Goal: Check status: Check status

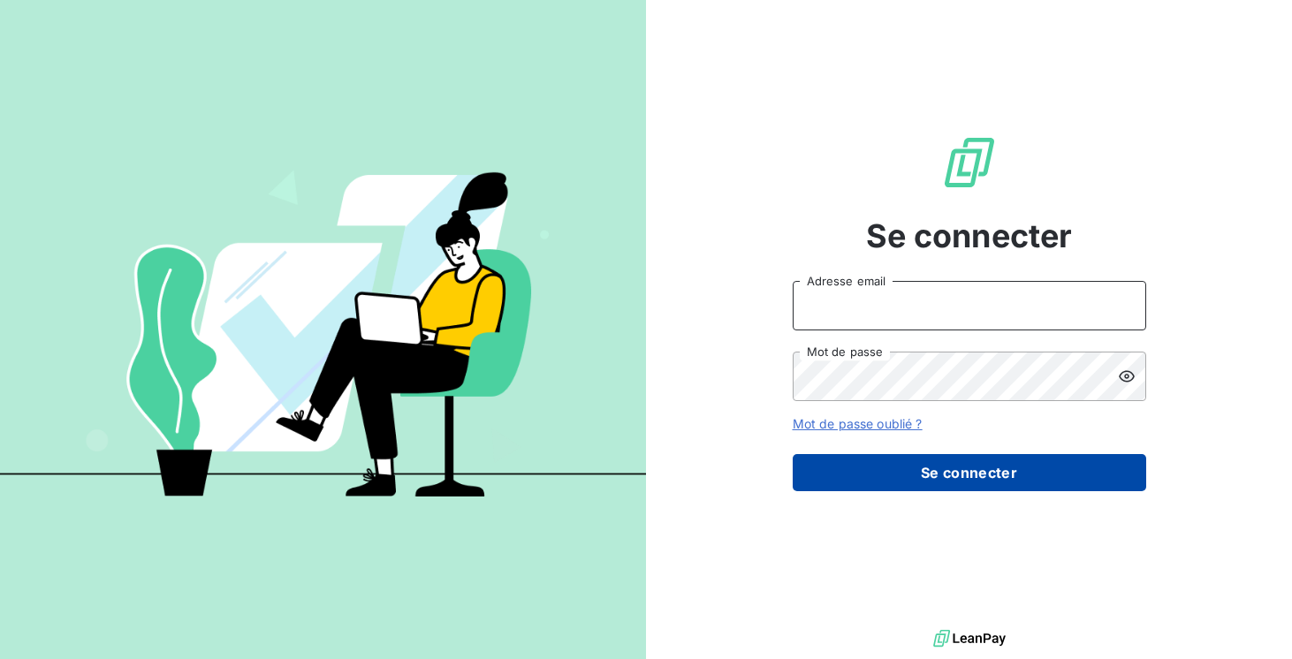
type input "[EMAIL_ADDRESS][DOMAIN_NAME]"
click at [901, 481] on button "Se connecter" at bounding box center [970, 472] width 354 height 37
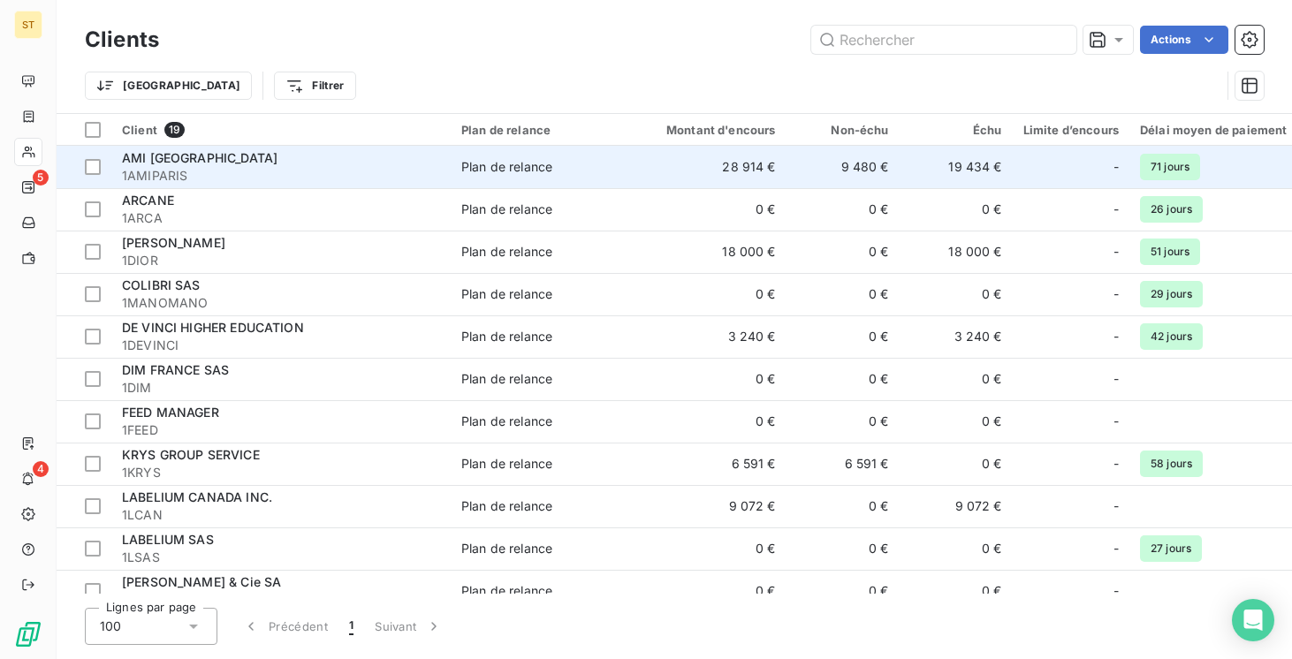
click at [248, 178] on span "1AMIPARIS" at bounding box center [281, 176] width 318 height 18
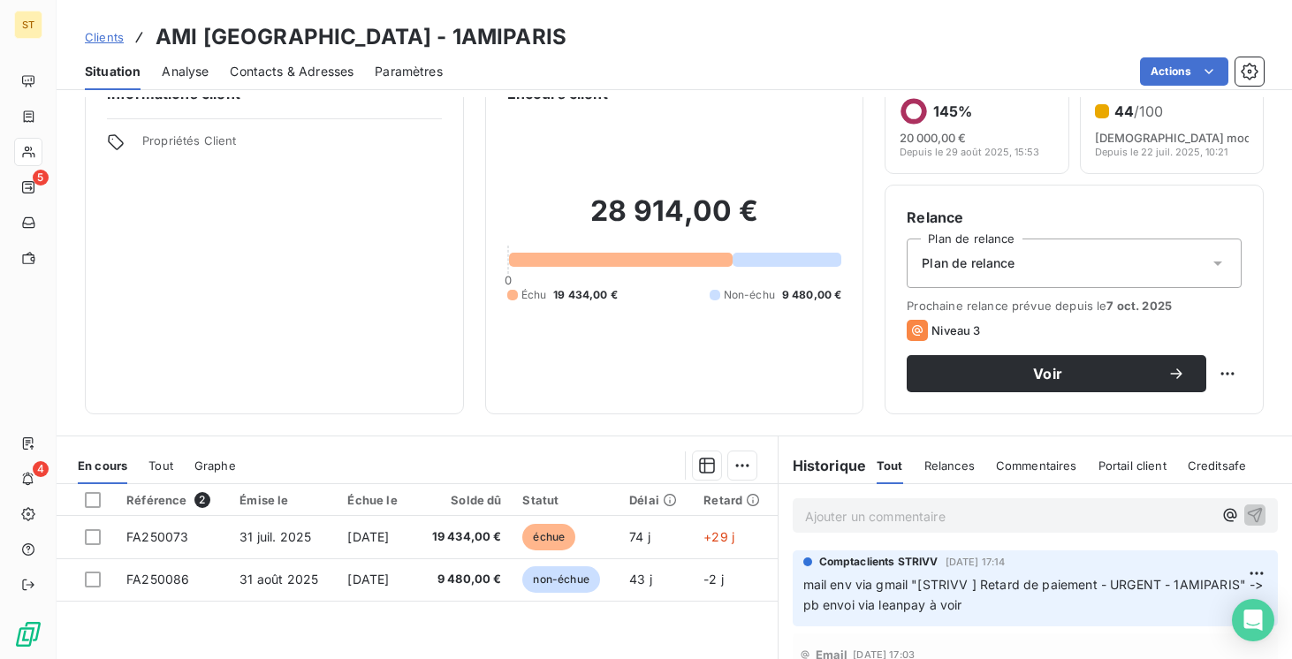
scroll to position [68, 0]
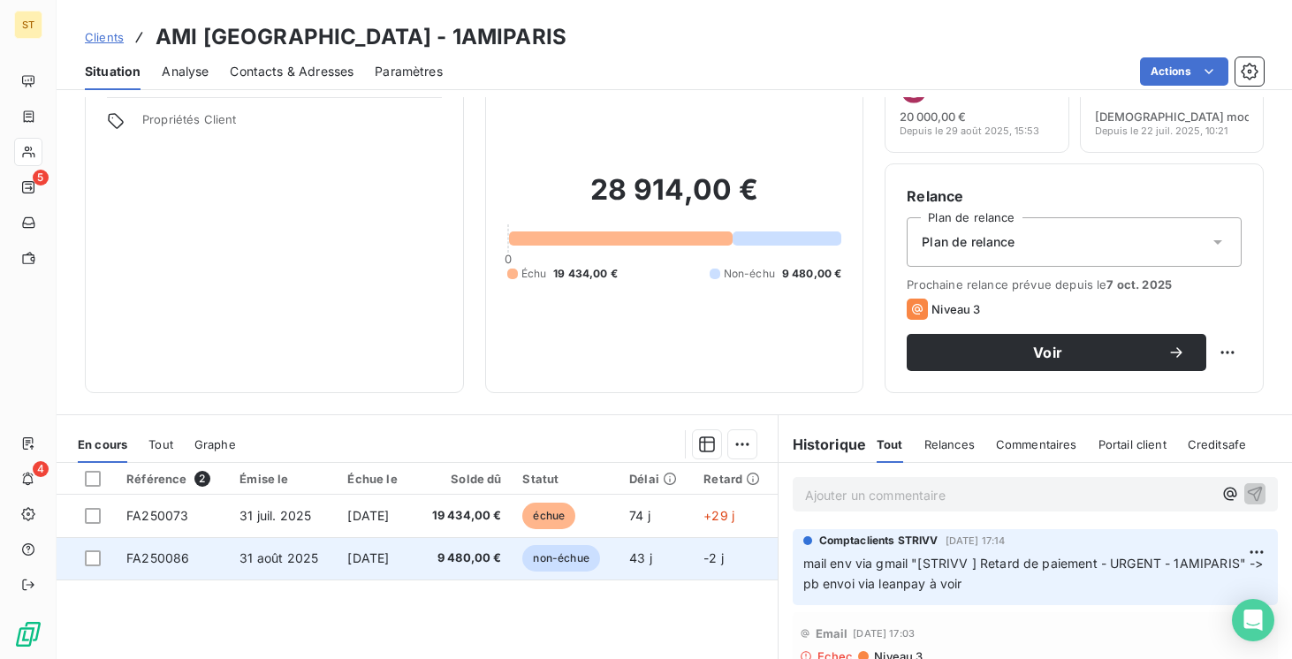
click at [181, 559] on span "FA250086" at bounding box center [157, 558] width 63 height 15
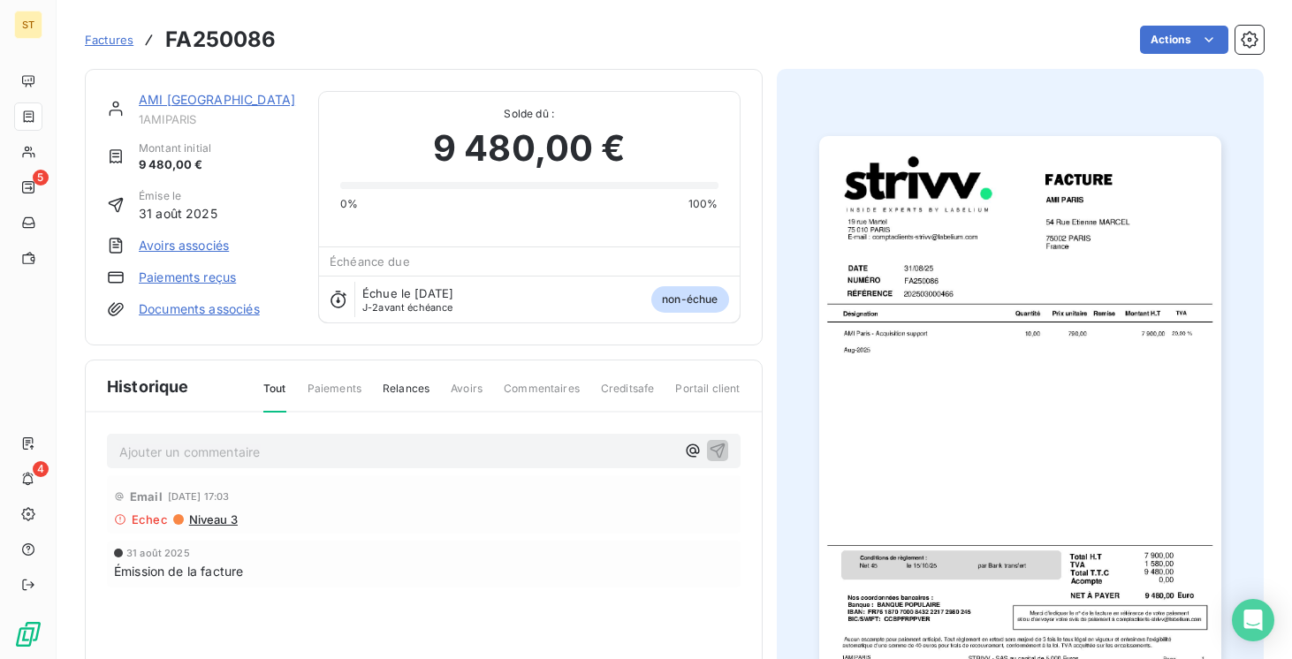
click at [182, 100] on link "AMI [GEOGRAPHIC_DATA]" at bounding box center [217, 99] width 156 height 15
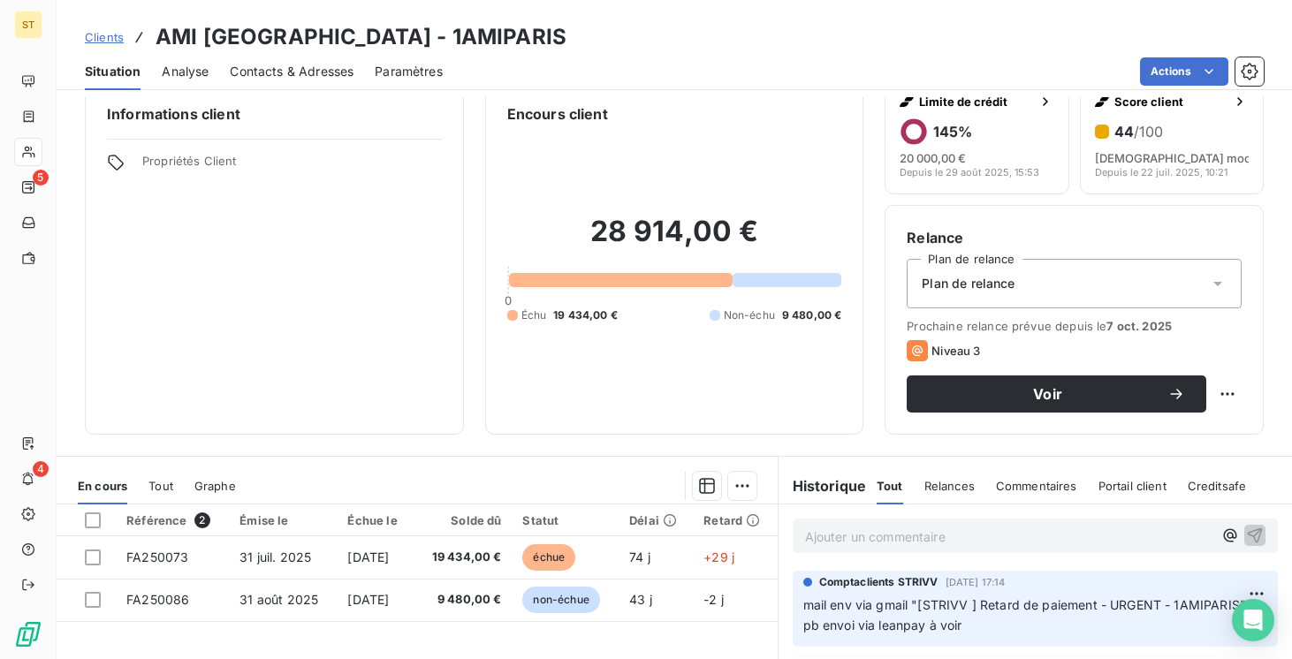
scroll to position [36, 0]
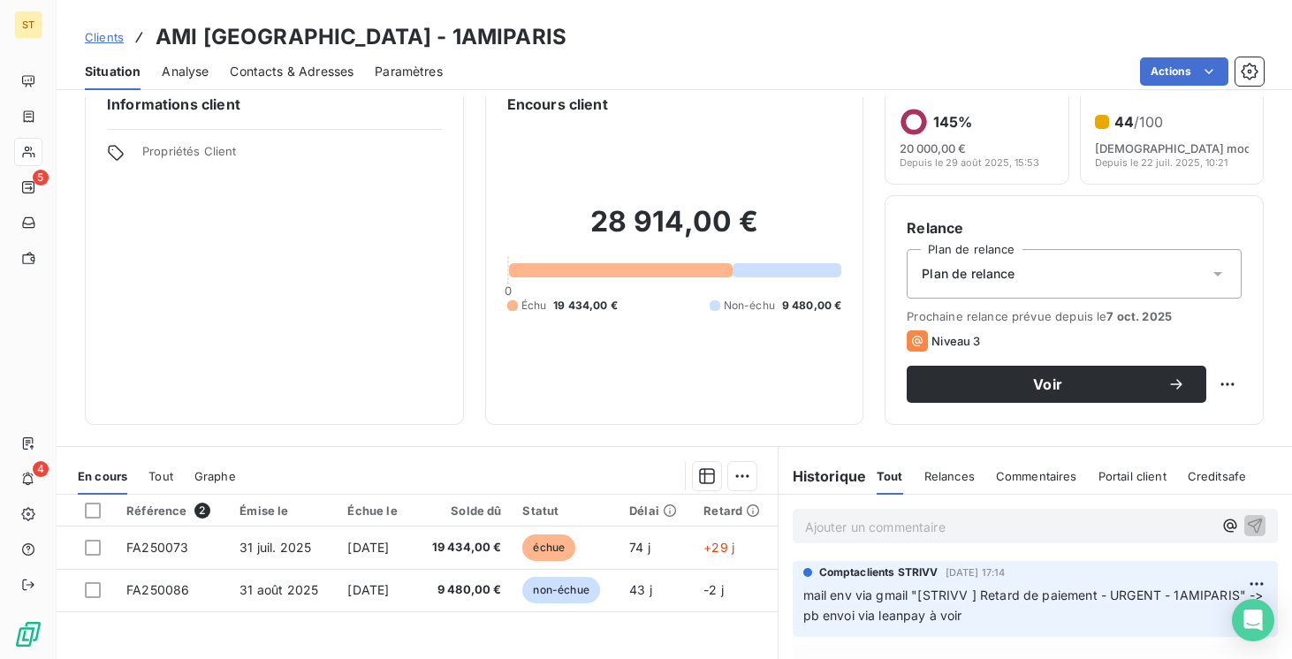
click at [155, 479] on span "Tout" at bounding box center [160, 476] width 25 height 14
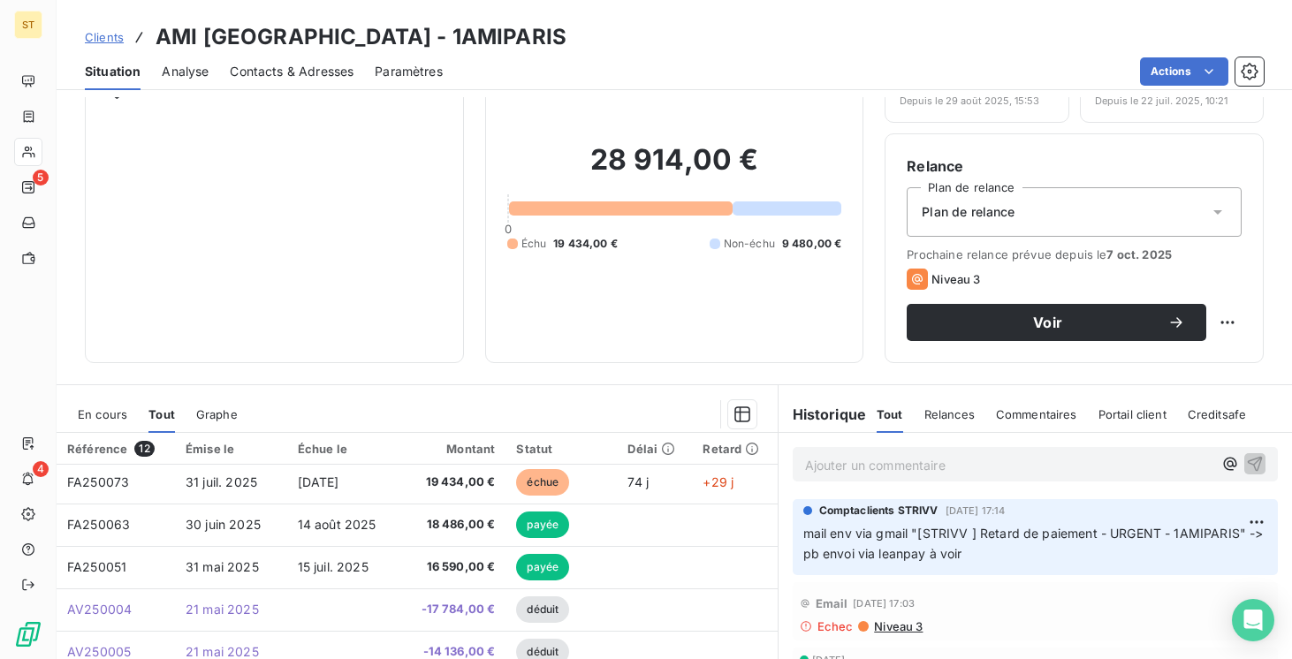
scroll to position [0, 0]
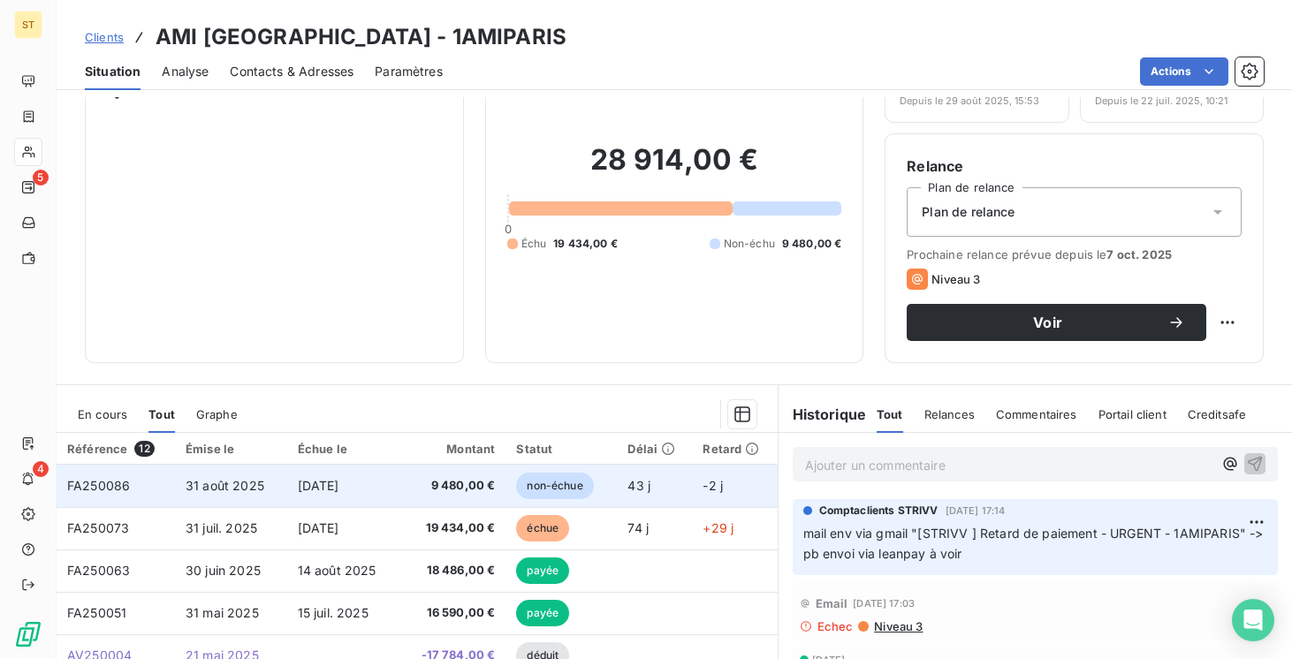
click at [233, 491] on span "31 août 2025" at bounding box center [225, 485] width 79 height 15
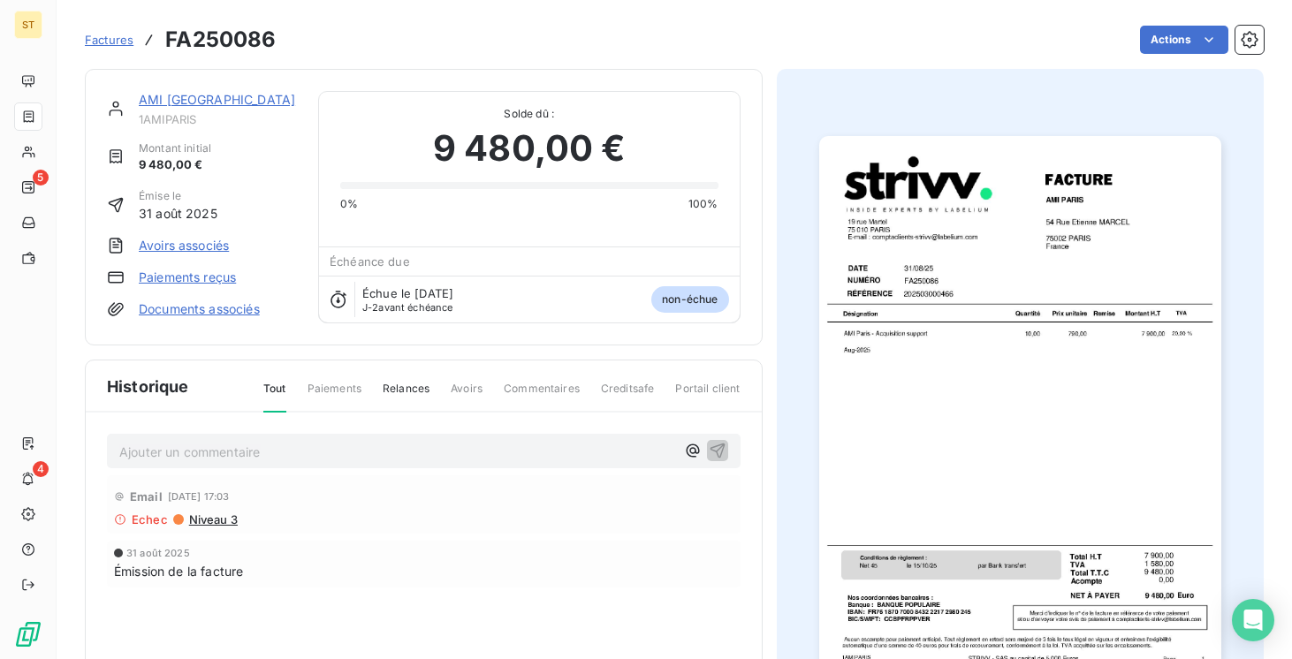
click at [118, 42] on span "Factures" at bounding box center [109, 40] width 49 height 14
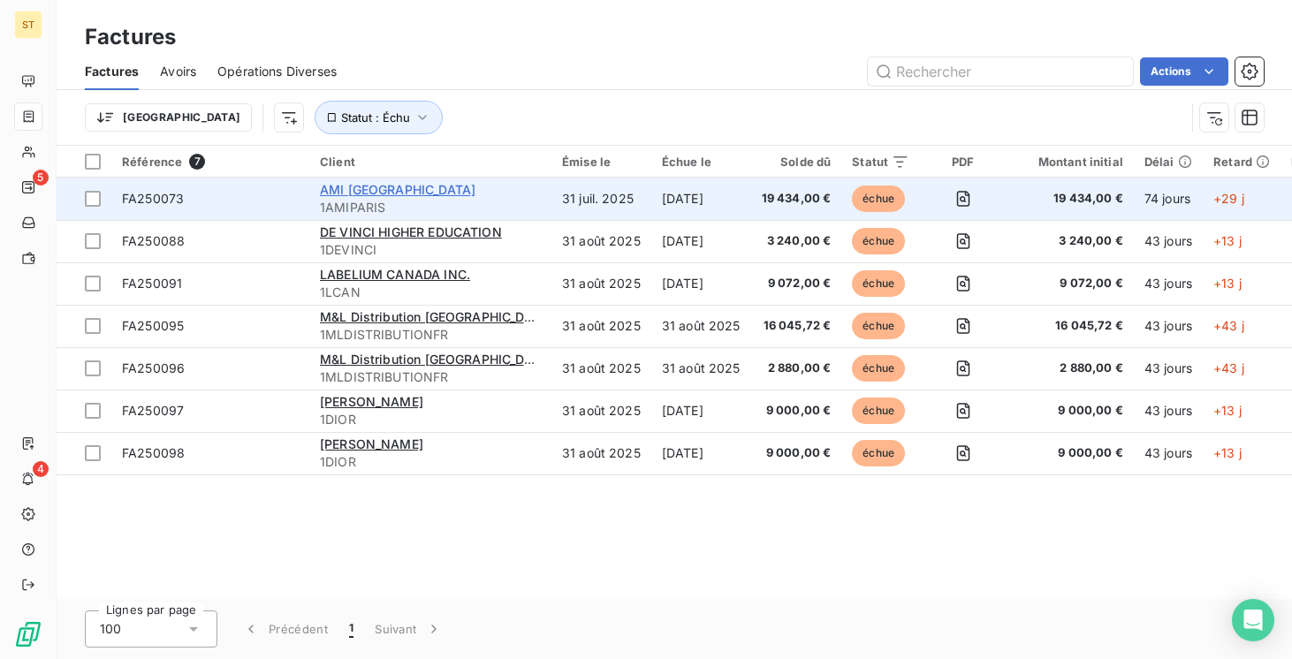
click at [332, 192] on span "AMI [GEOGRAPHIC_DATA]" at bounding box center [398, 189] width 156 height 15
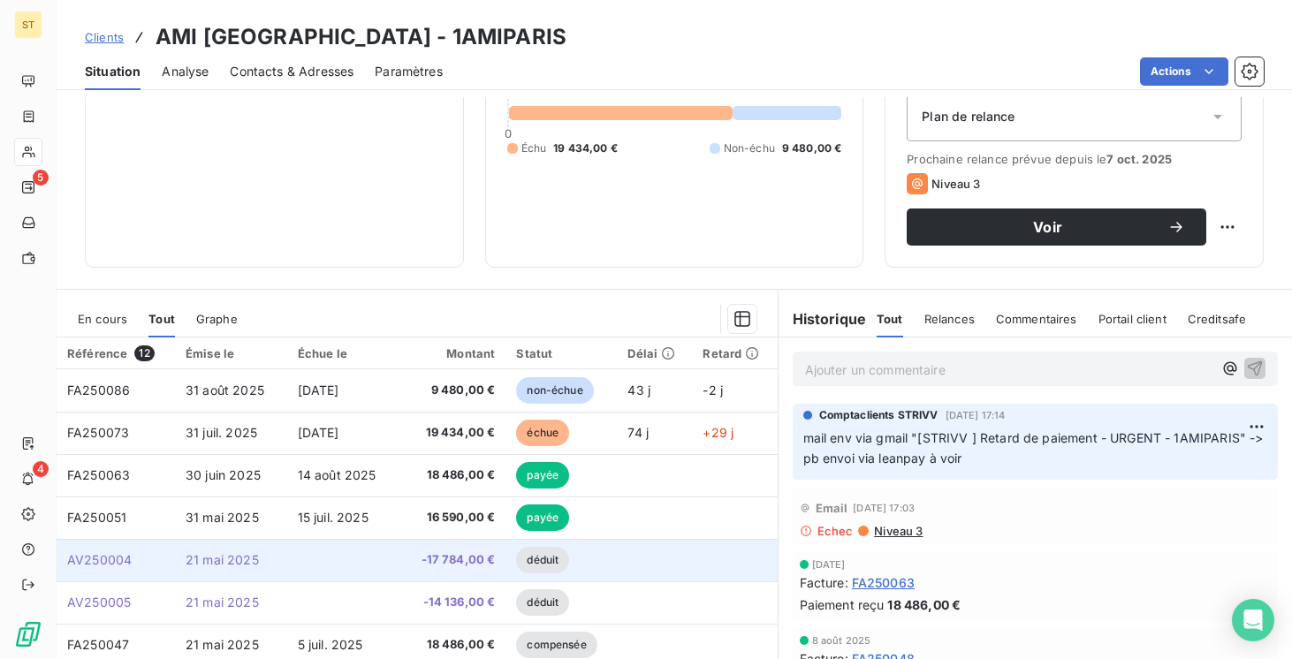
scroll to position [192, 0]
